Goal: Complete application form

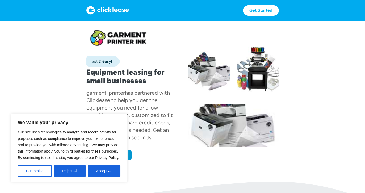
scroll to position [2, 0]
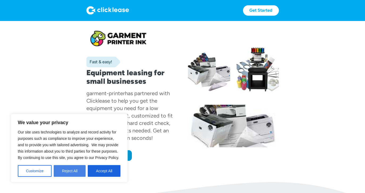
click at [62, 169] on button "Reject All" at bounding box center [70, 171] width 32 height 12
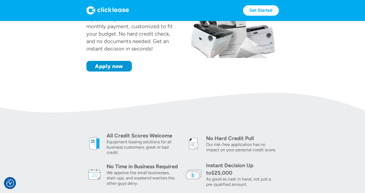
scroll to position [93, 0]
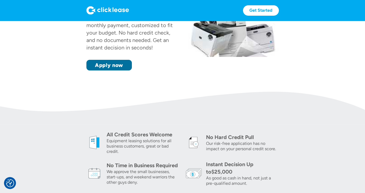
click at [114, 67] on link "Apply now" at bounding box center [108, 65] width 45 height 11
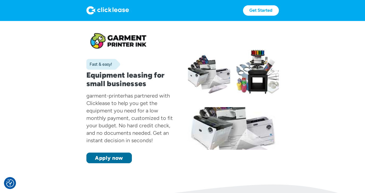
click at [100, 160] on link "Apply now" at bounding box center [108, 157] width 45 height 11
